Goal: Navigation & Orientation: Find specific page/section

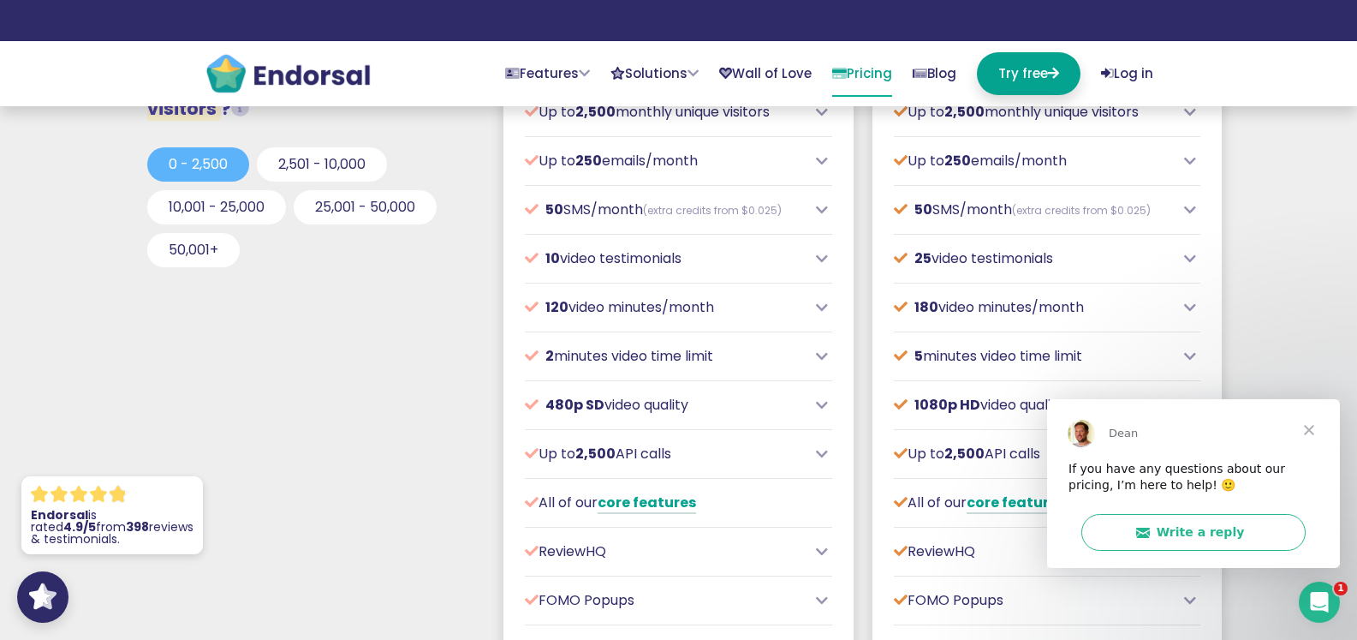
scroll to position [599, 0]
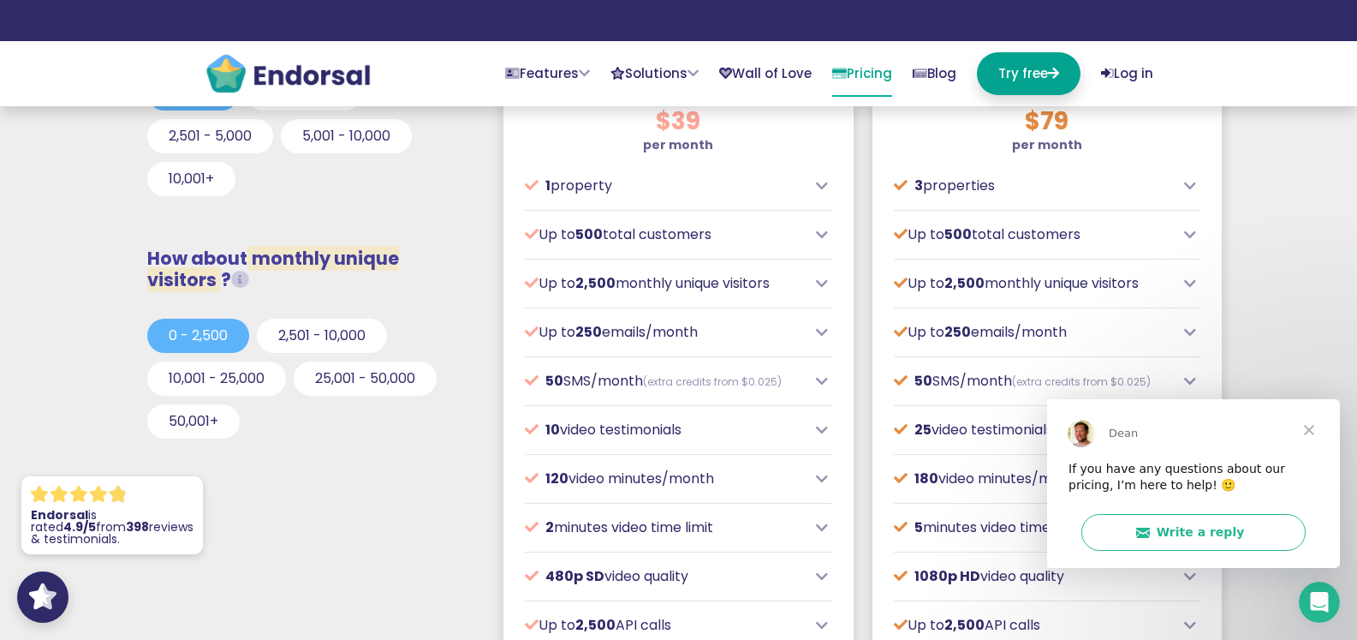
click at [1194, 190] on icon at bounding box center [1190, 186] width 12 height 14
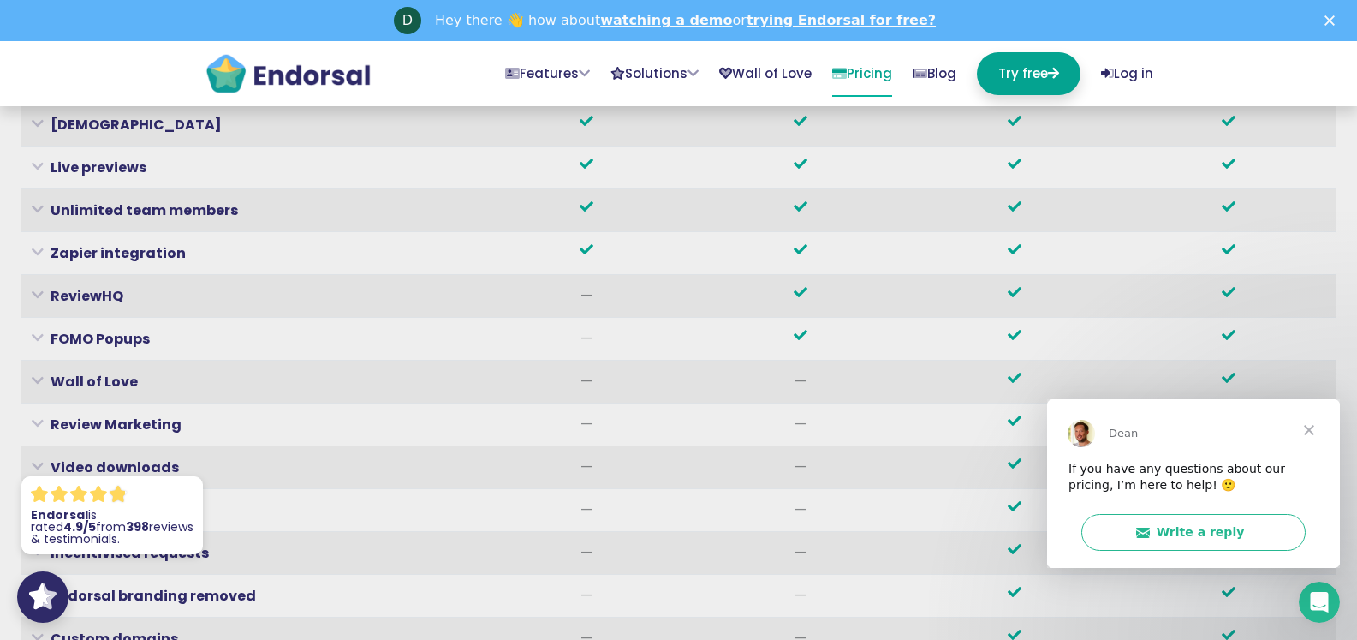
scroll to position [6007, 0]
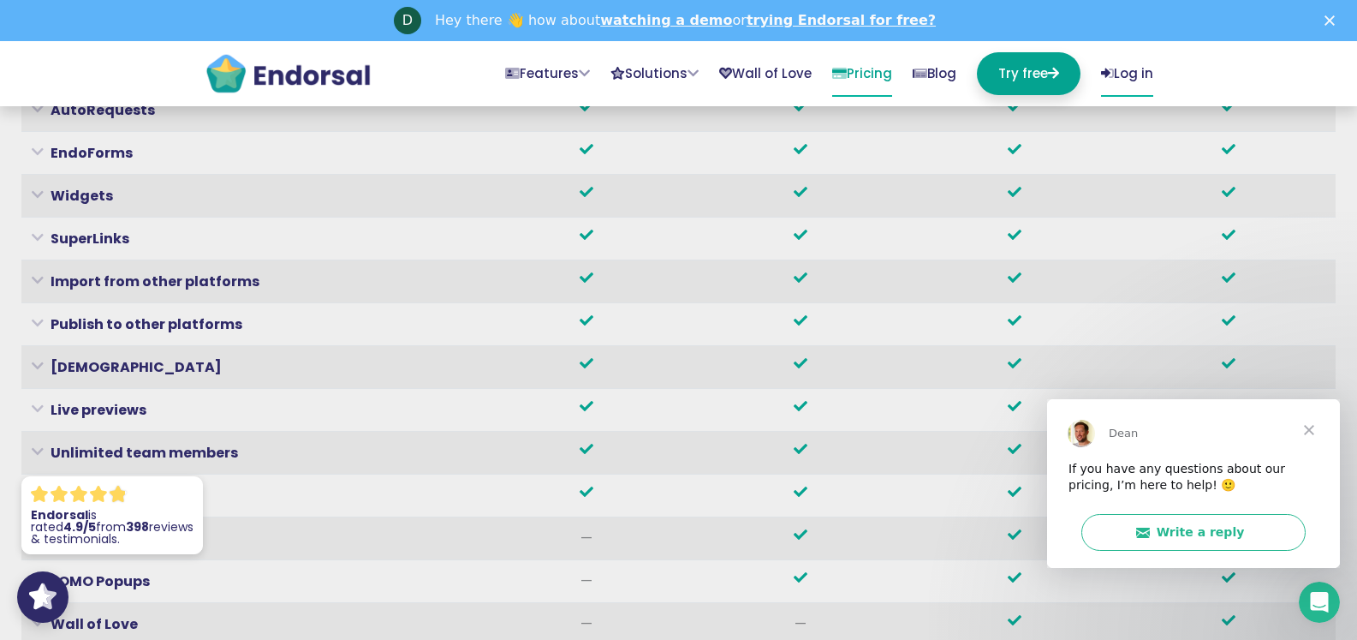
click at [1134, 76] on link "Log in" at bounding box center [1127, 74] width 52 height 45
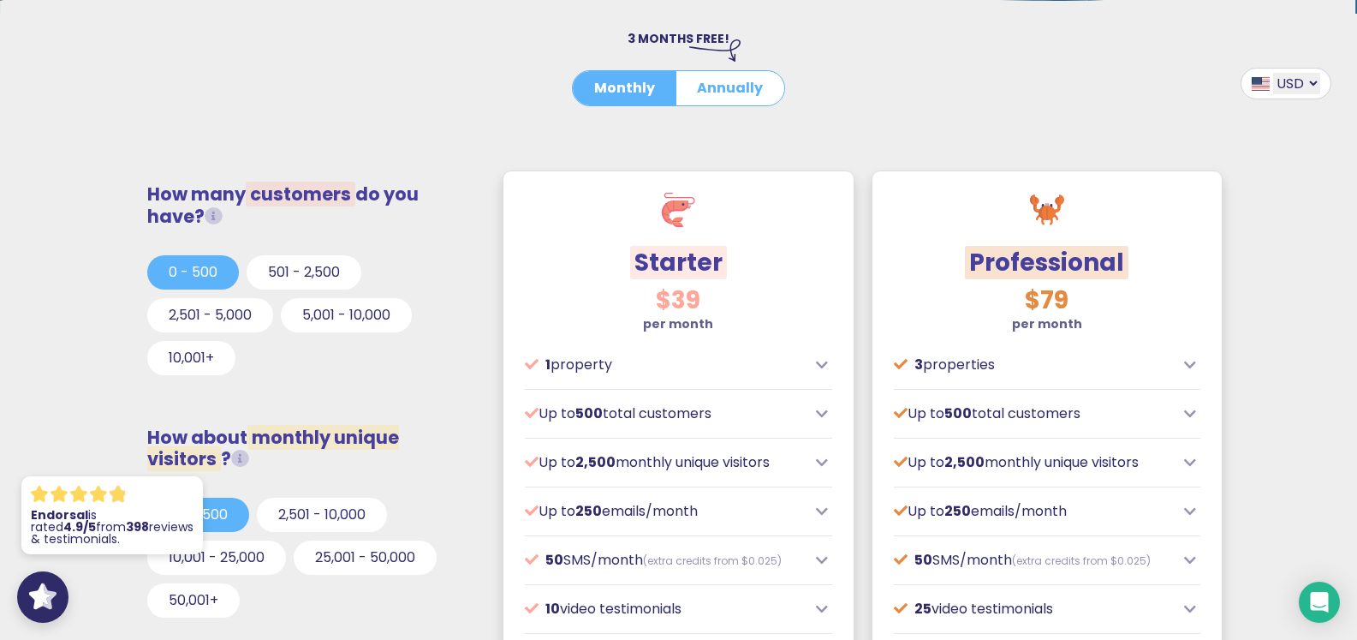
scroll to position [514, 0]
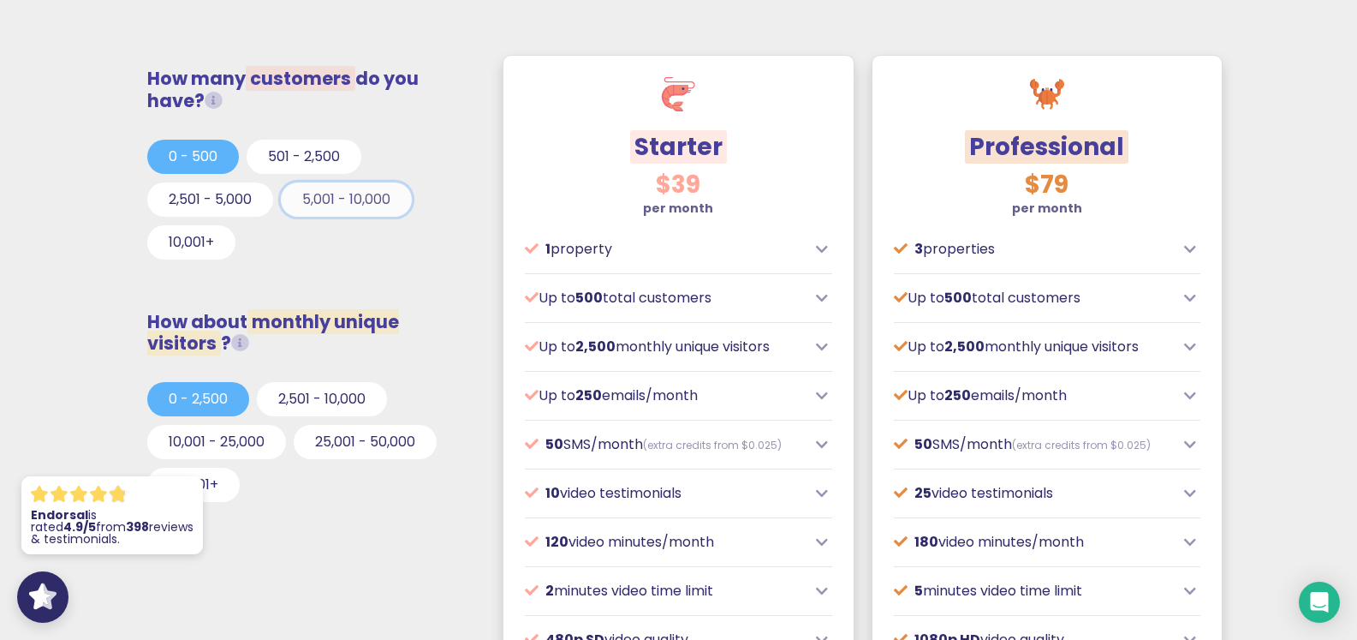
click at [366, 204] on button "5,001 - 10,000" at bounding box center [346, 199] width 131 height 34
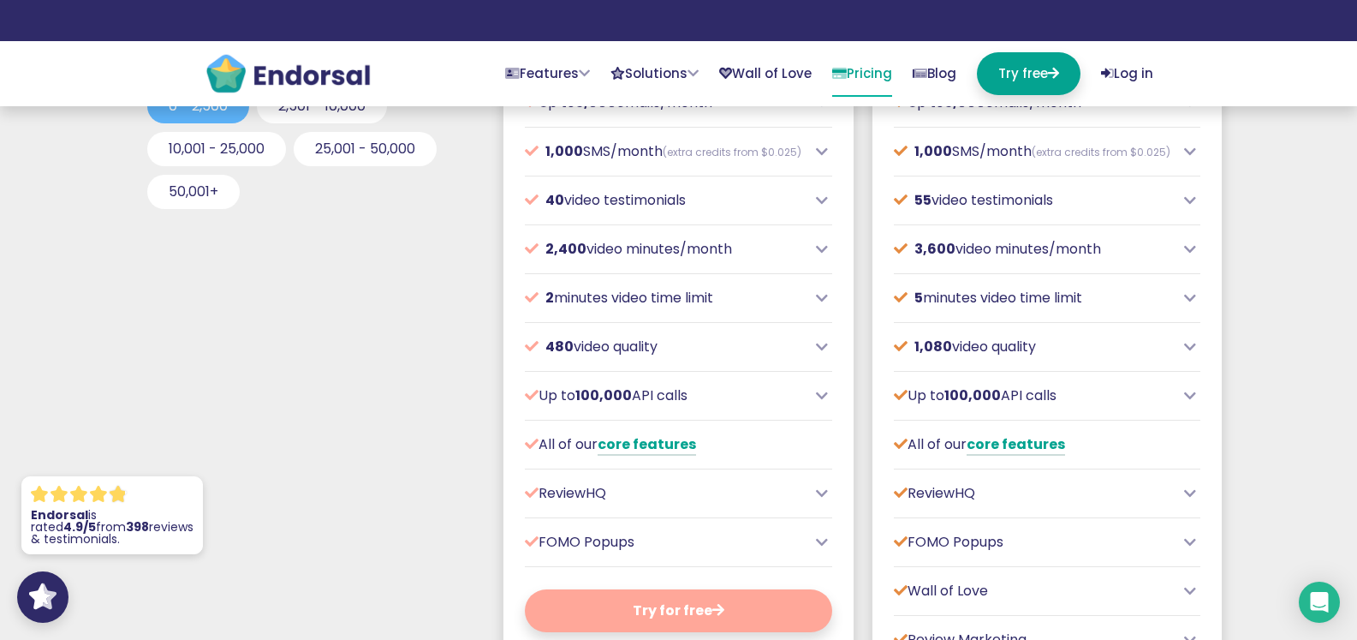
scroll to position [856, 0]
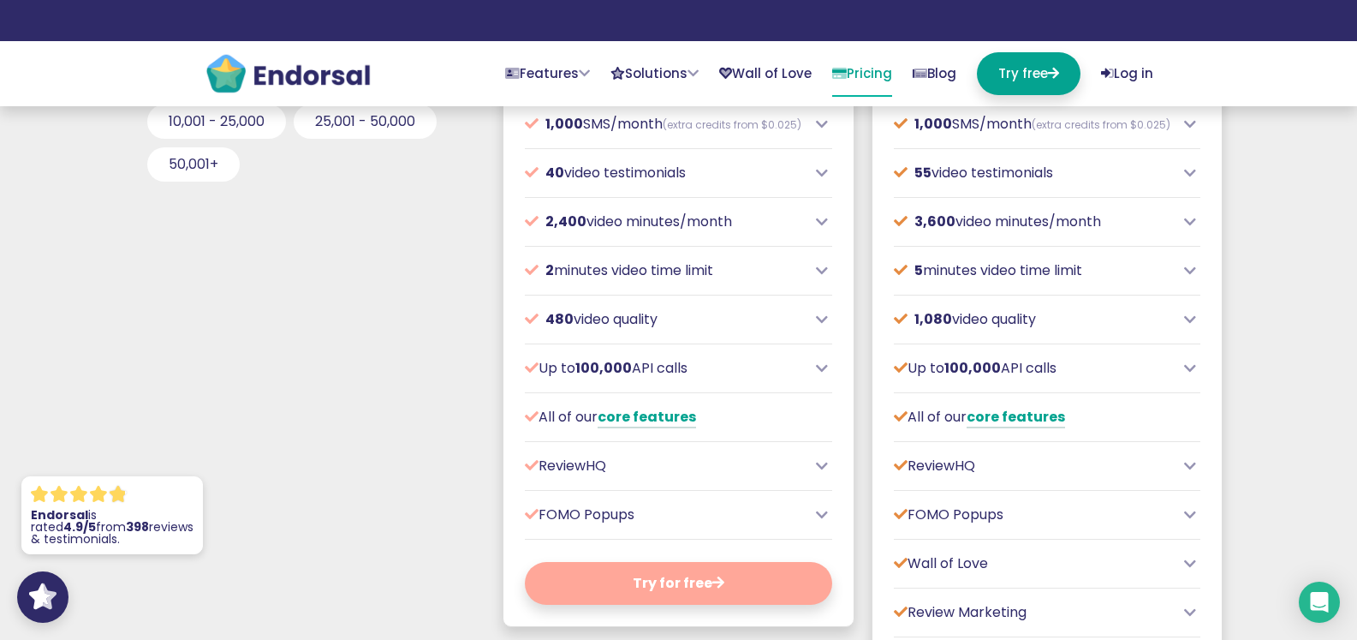
click at [1194, 326] on icon at bounding box center [1190, 320] width 12 height 14
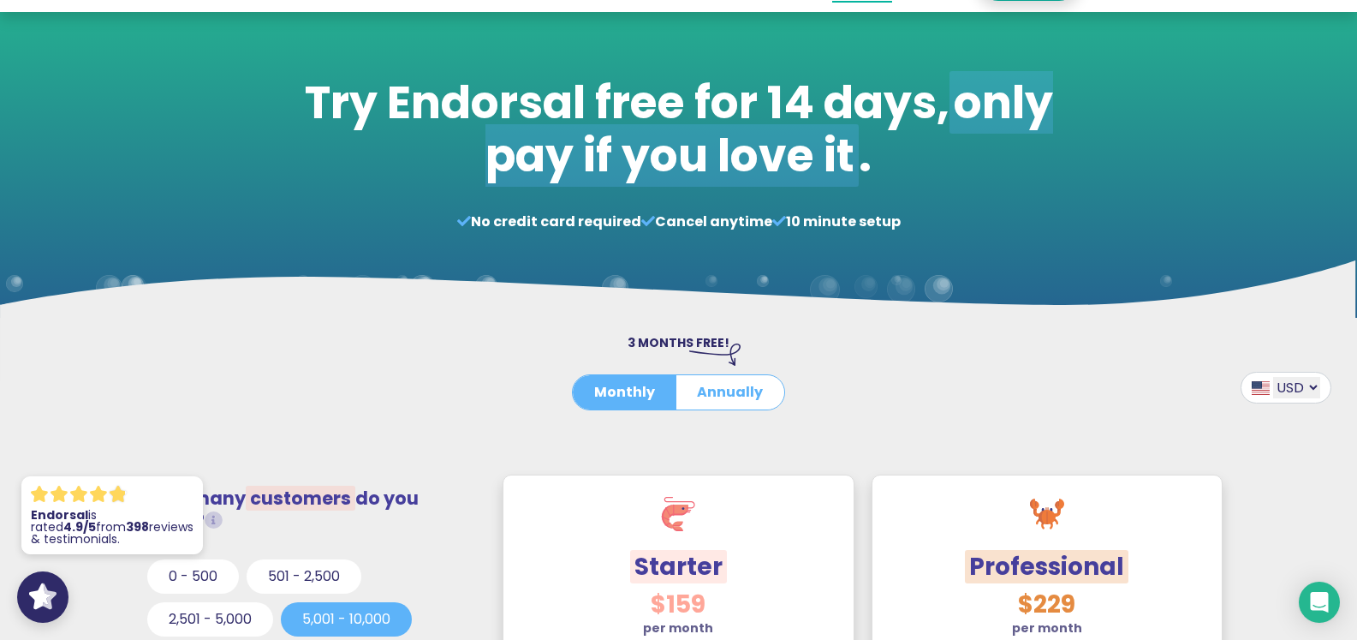
scroll to position [0, 0]
